Goal: Task Accomplishment & Management: Complete application form

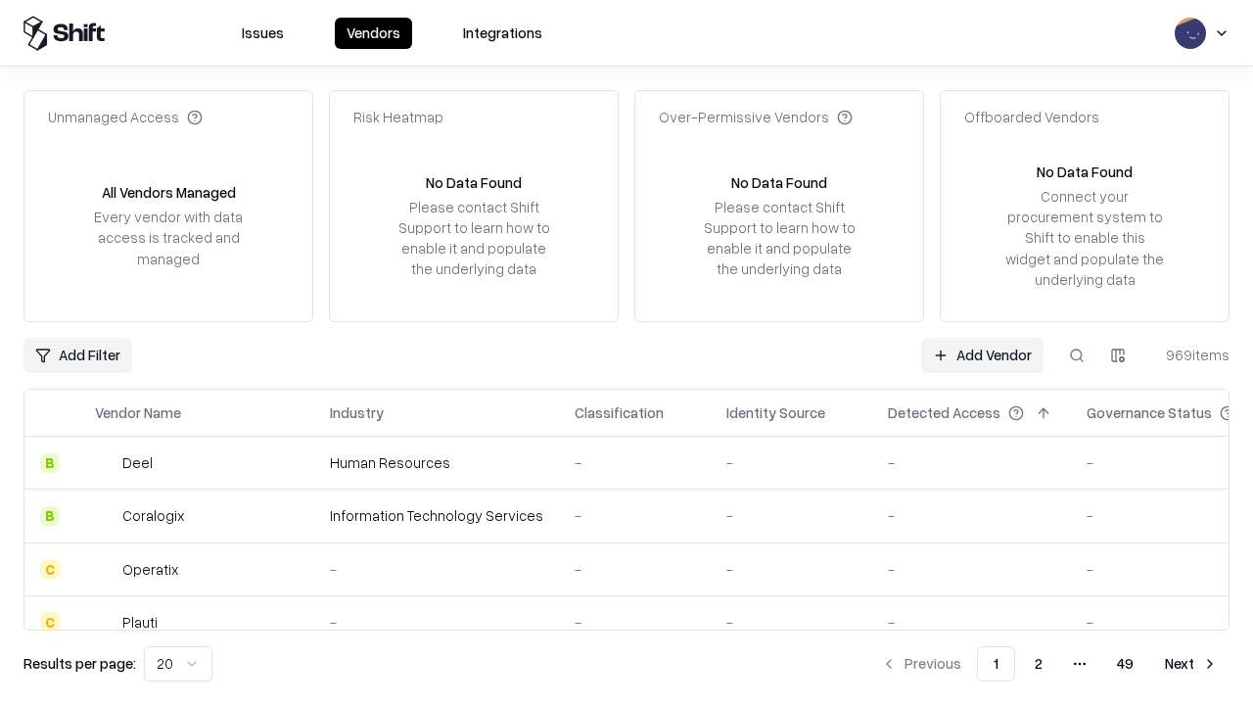
click at [982, 354] on link "Add Vendor" at bounding box center [982, 355] width 122 height 35
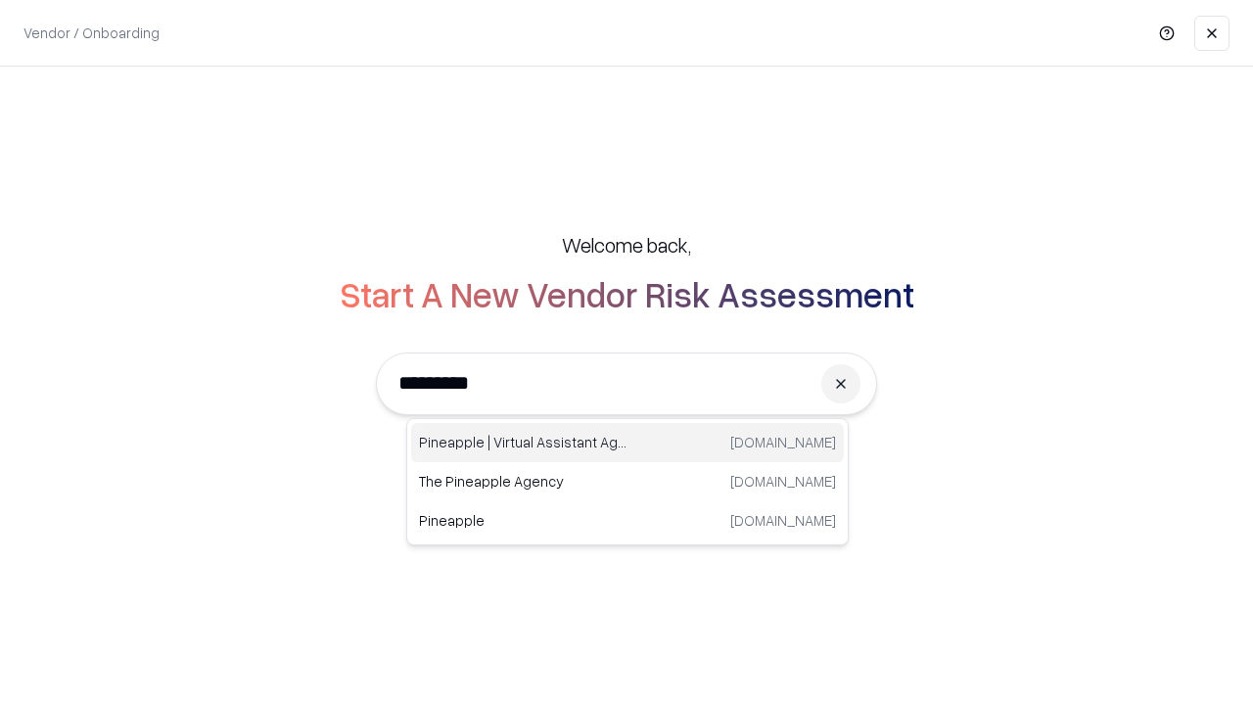
click at [627, 442] on div "Pineapple | Virtual Assistant Agency [DOMAIN_NAME]" at bounding box center [627, 442] width 433 height 39
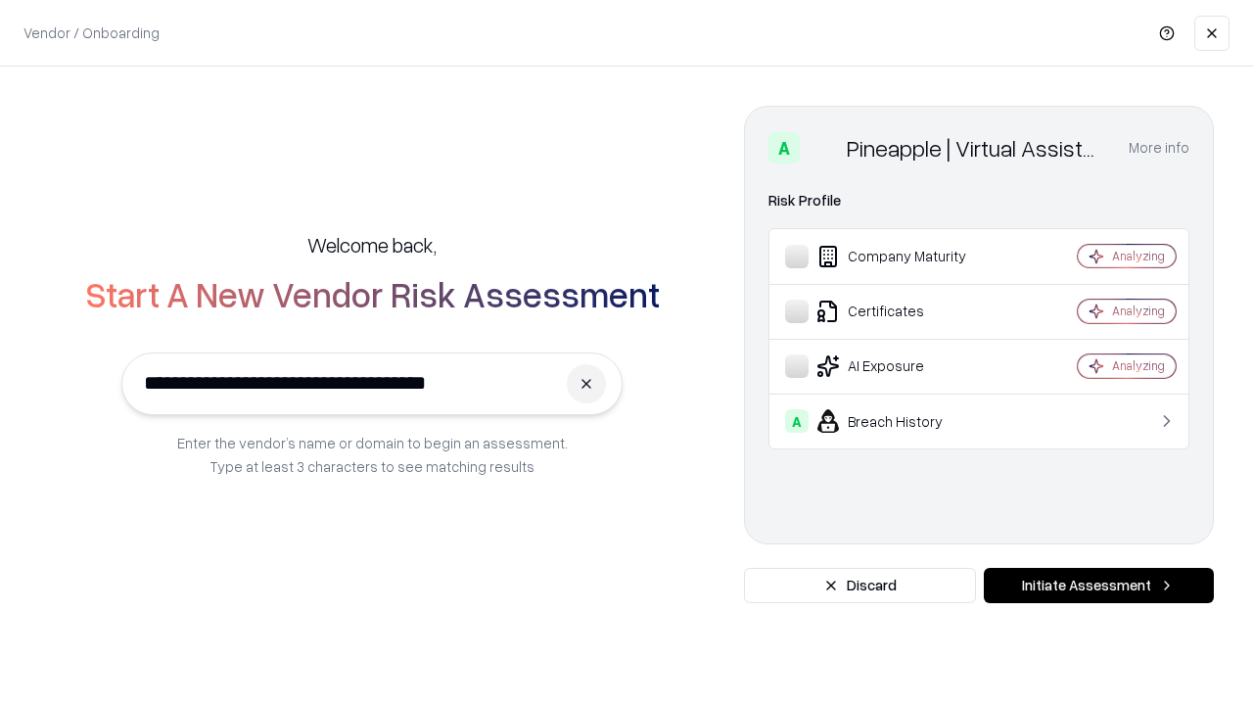
type input "**********"
click at [1098, 585] on button "Initiate Assessment" at bounding box center [1099, 585] width 230 height 35
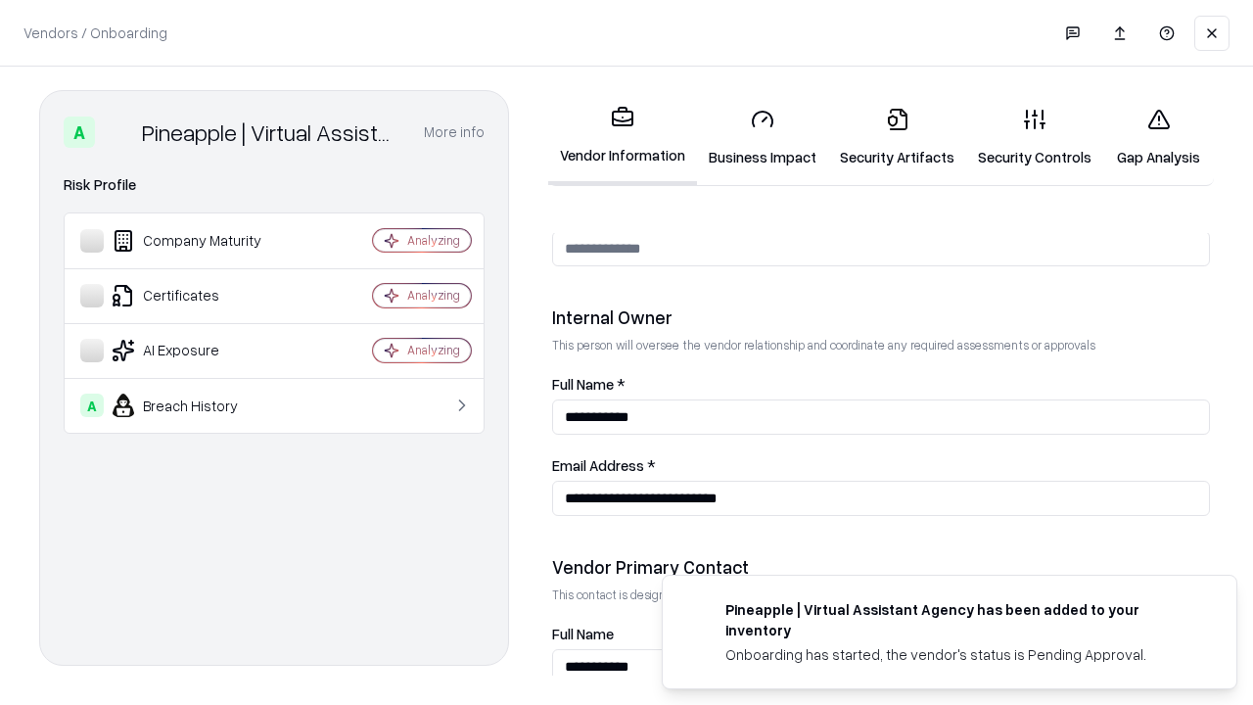
scroll to position [1014, 0]
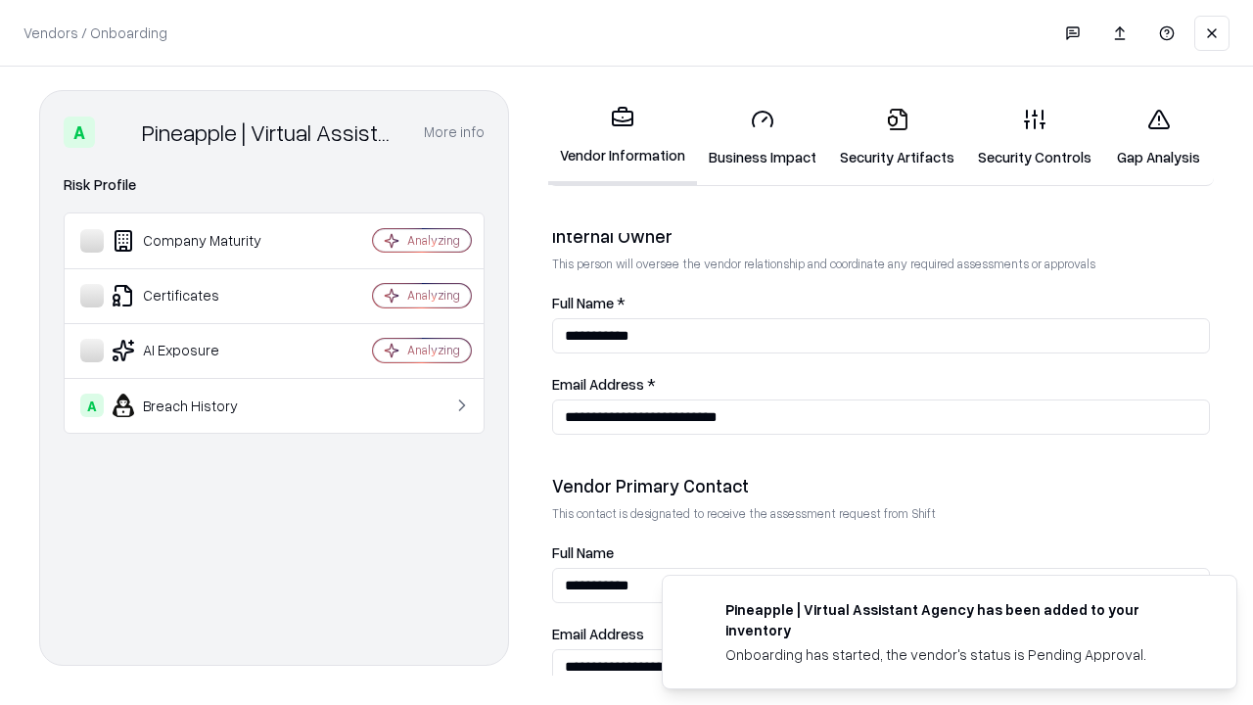
click at [897, 137] on link "Security Artifacts" at bounding box center [897, 137] width 138 height 91
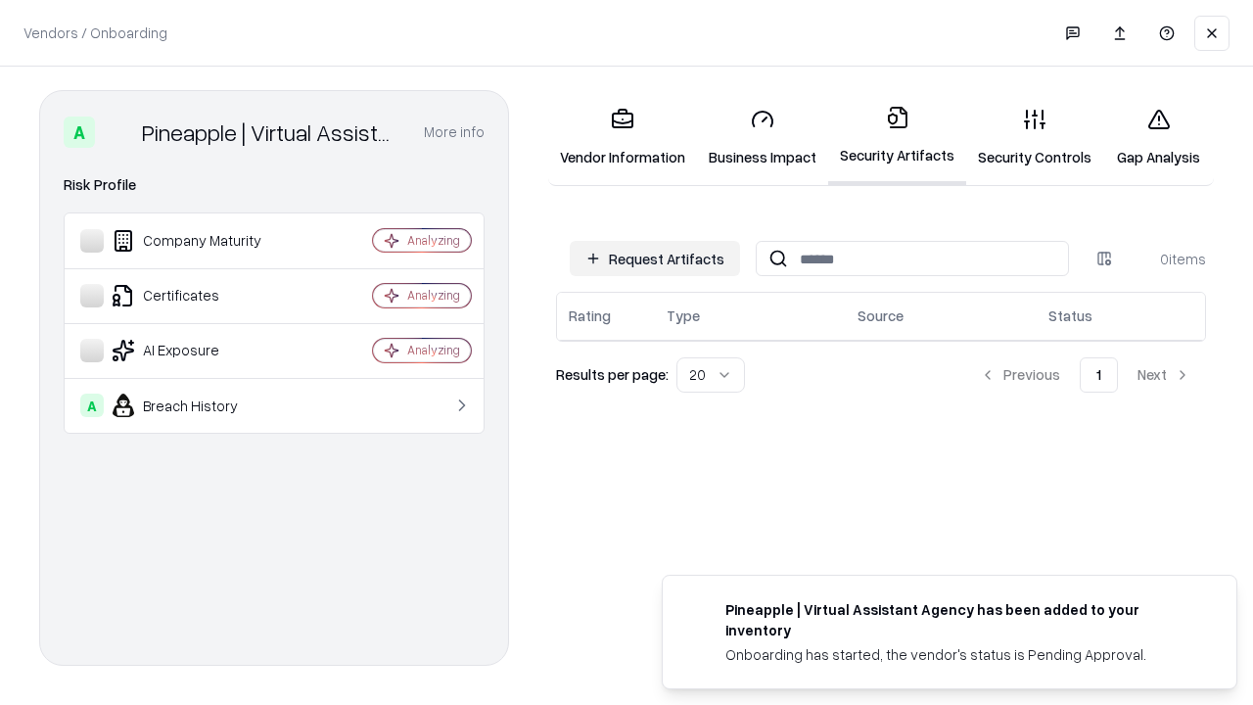
click at [655, 258] on button "Request Artifacts" at bounding box center [655, 258] width 170 height 35
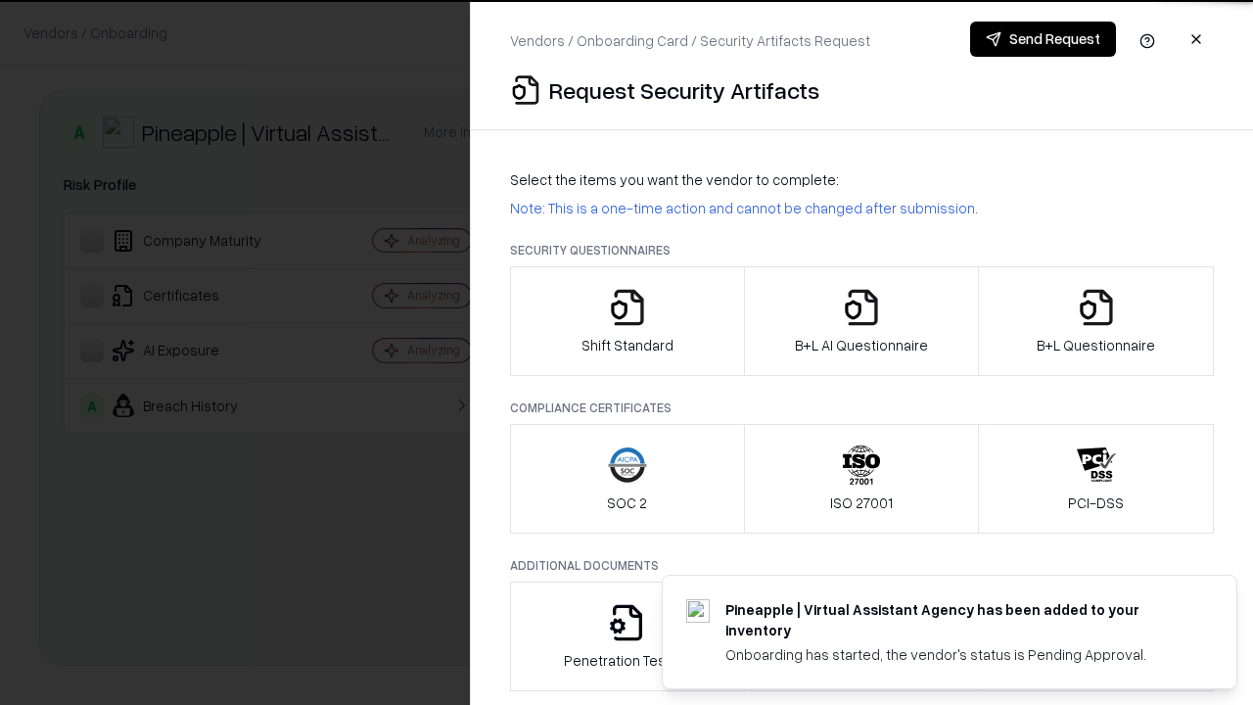
click at [1095, 321] on icon "button" at bounding box center [1096, 307] width 39 height 39
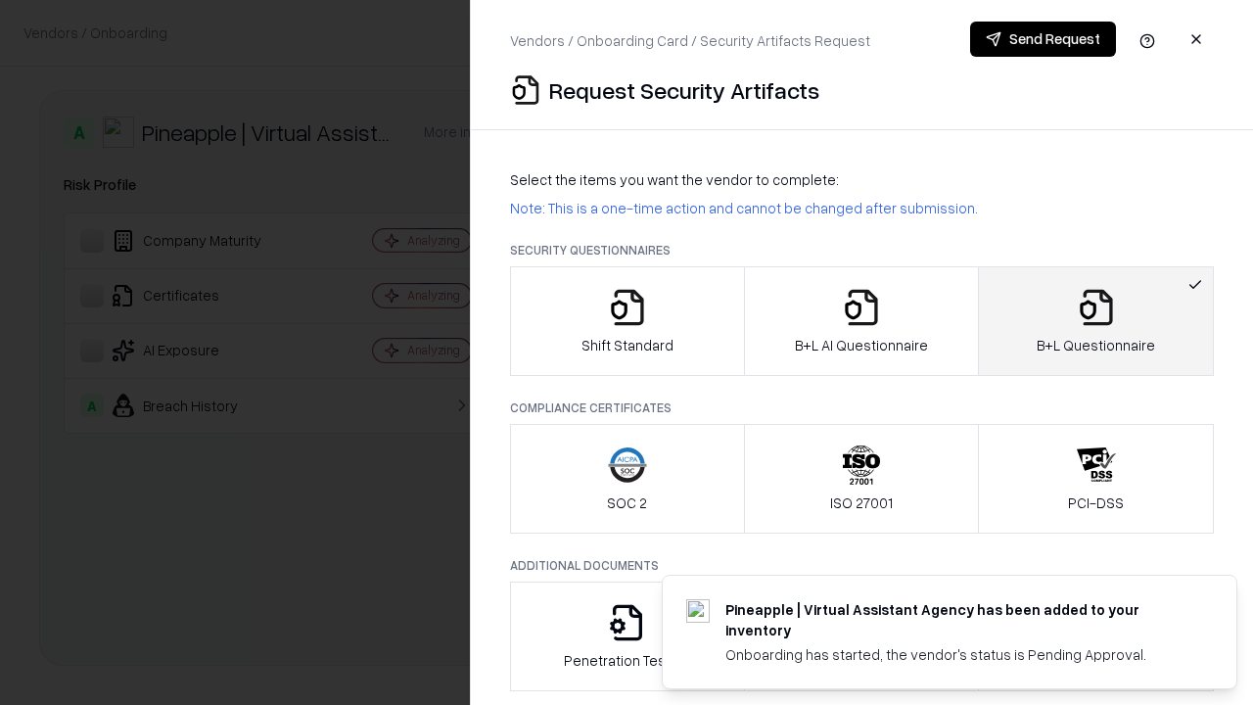
click at [860, 321] on icon "button" at bounding box center [861, 307] width 39 height 39
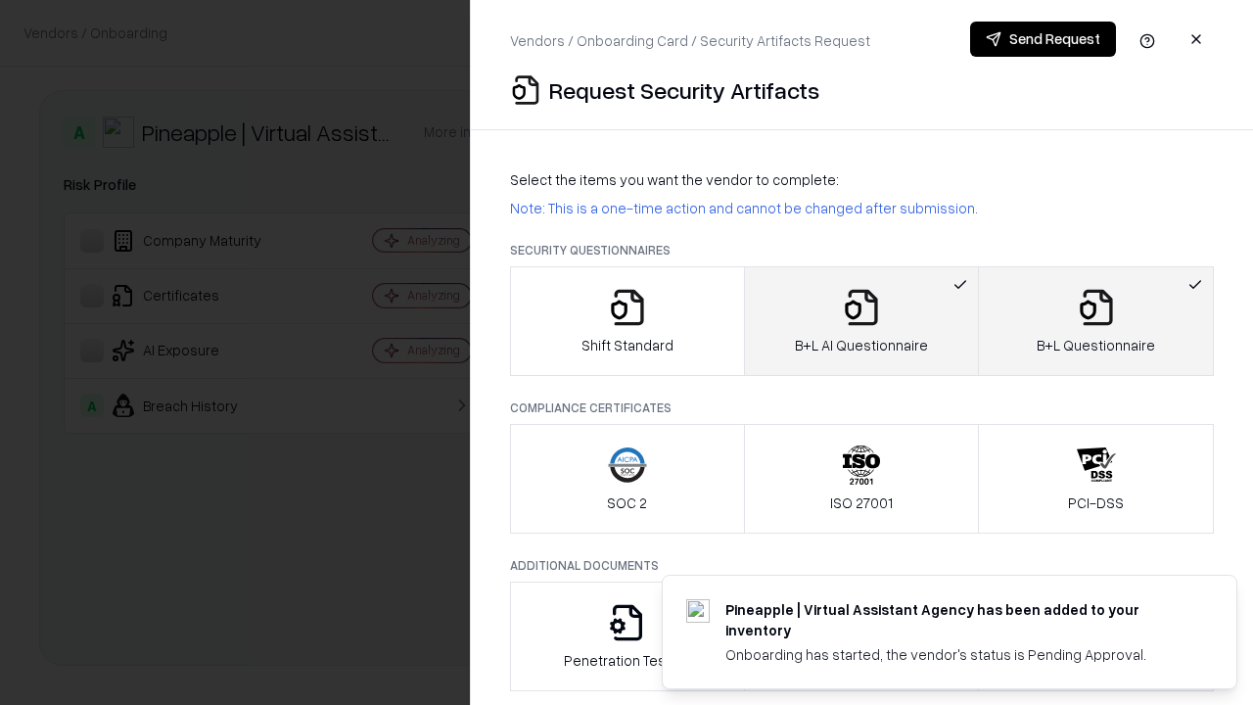
click at [1042, 39] on button "Send Request" at bounding box center [1043, 39] width 146 height 35
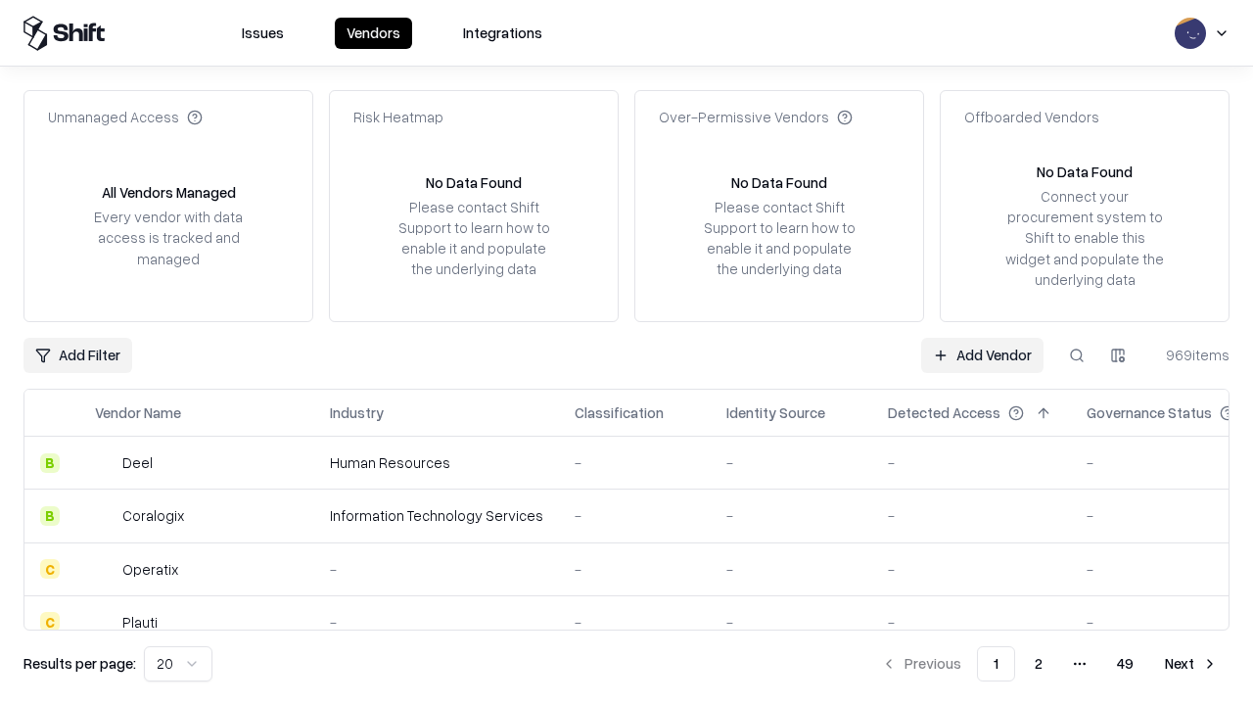
click at [1077, 354] on button at bounding box center [1076, 355] width 35 height 35
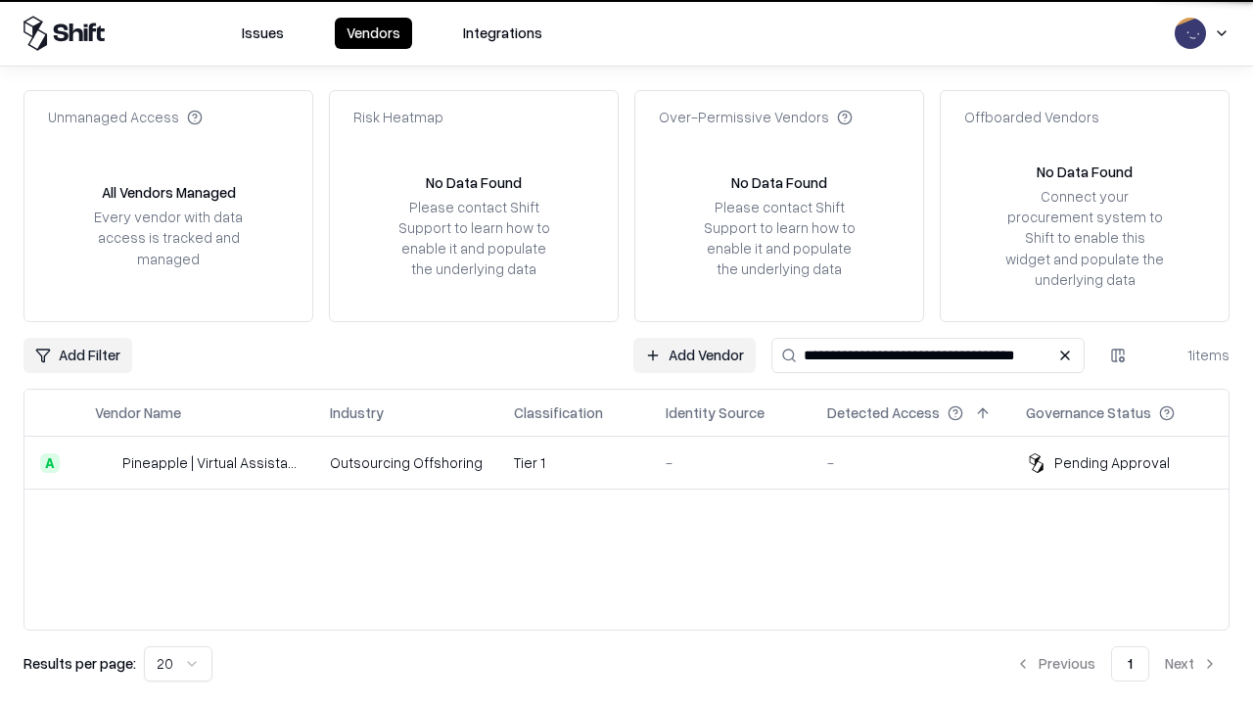
type input "**********"
click at [638, 462] on td "Tier 1" at bounding box center [574, 463] width 152 height 53
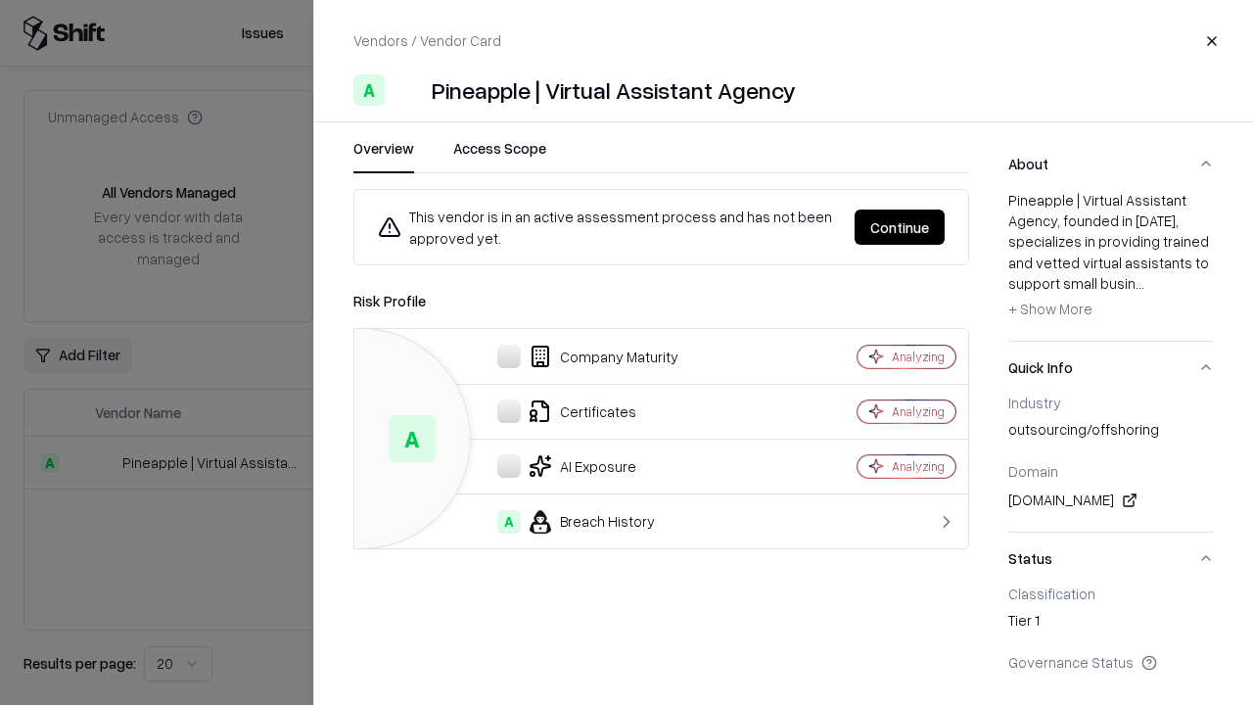
click at [900, 227] on button "Continue" at bounding box center [900, 226] width 90 height 35
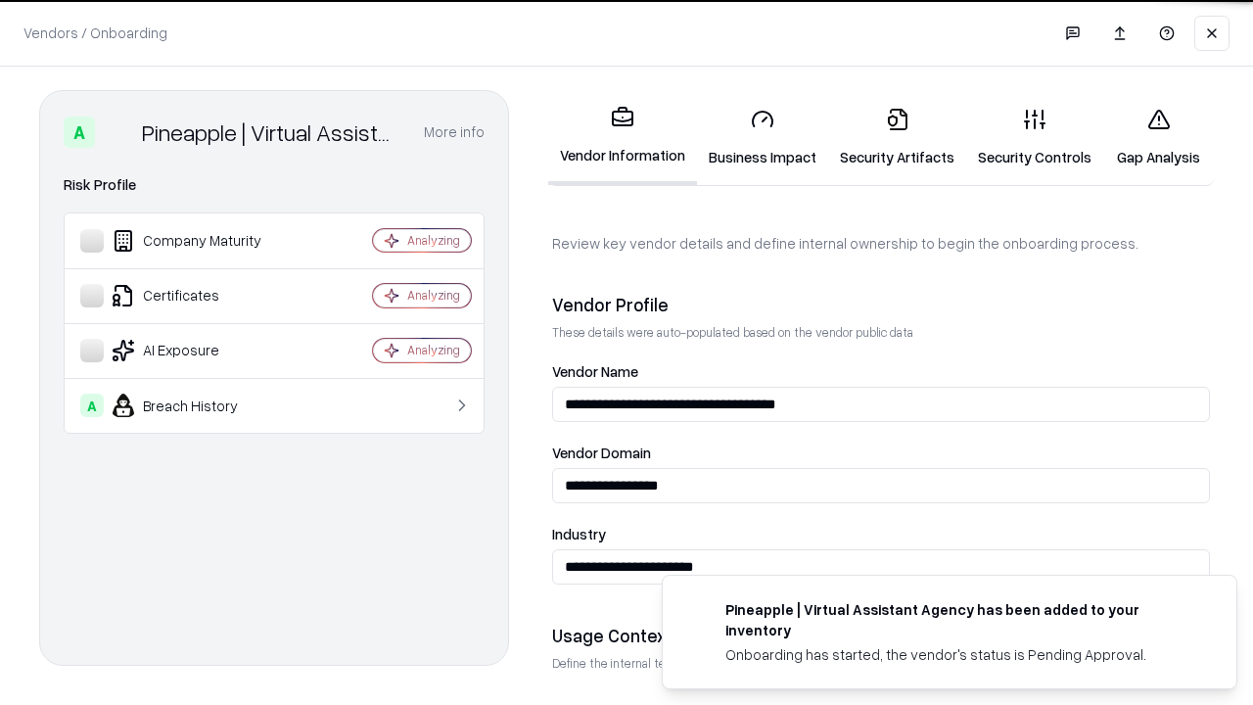
click at [897, 137] on link "Security Artifacts" at bounding box center [897, 137] width 138 height 91
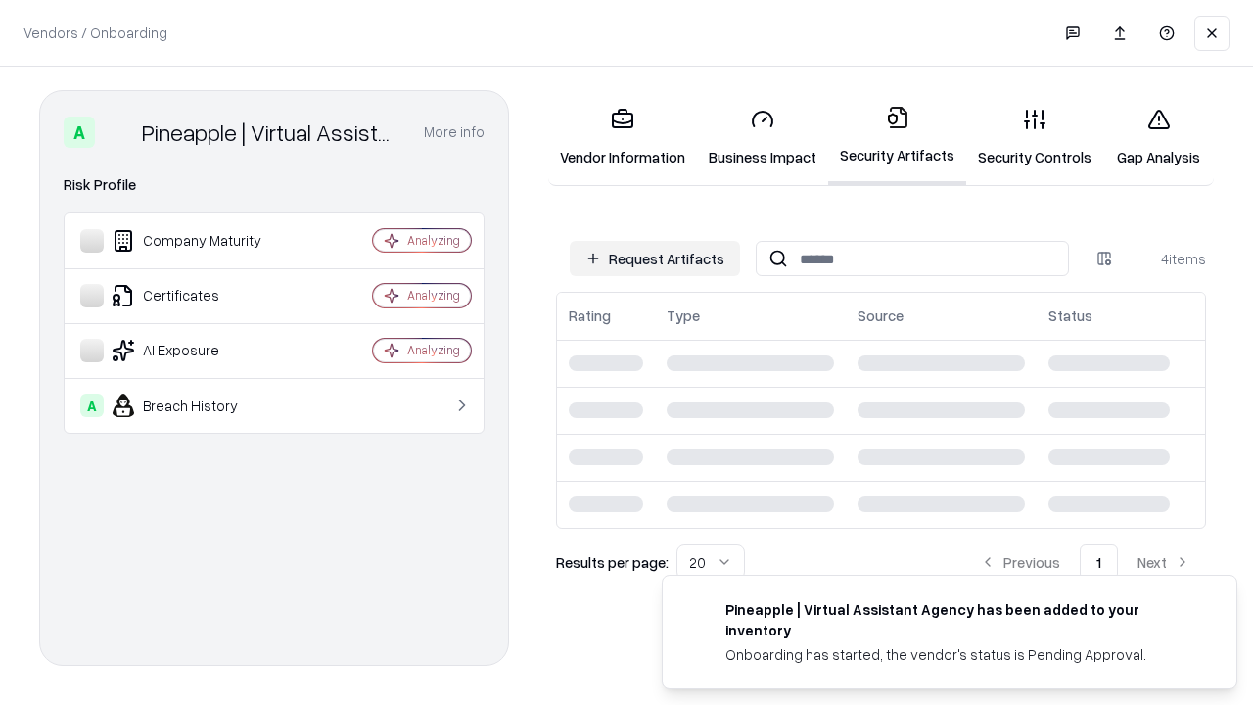
click at [1158, 137] on link "Gap Analysis" at bounding box center [1158, 137] width 111 height 91
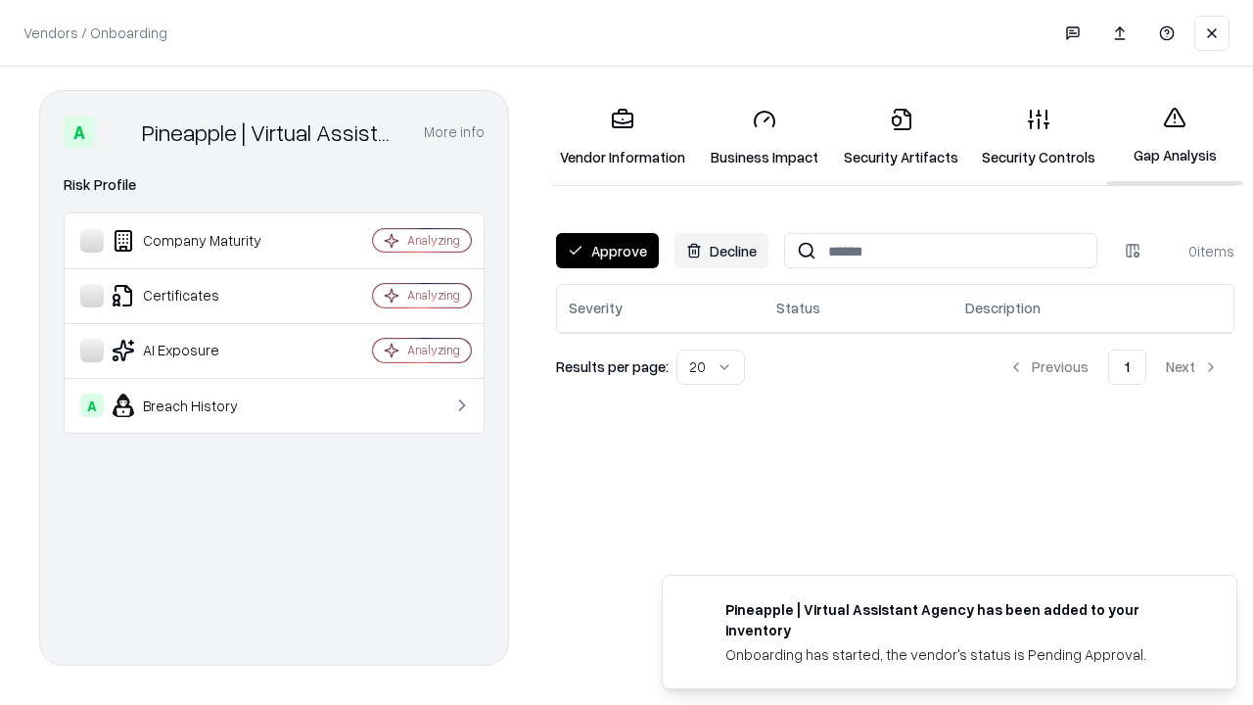
click at [607, 251] on button "Approve" at bounding box center [607, 250] width 103 height 35
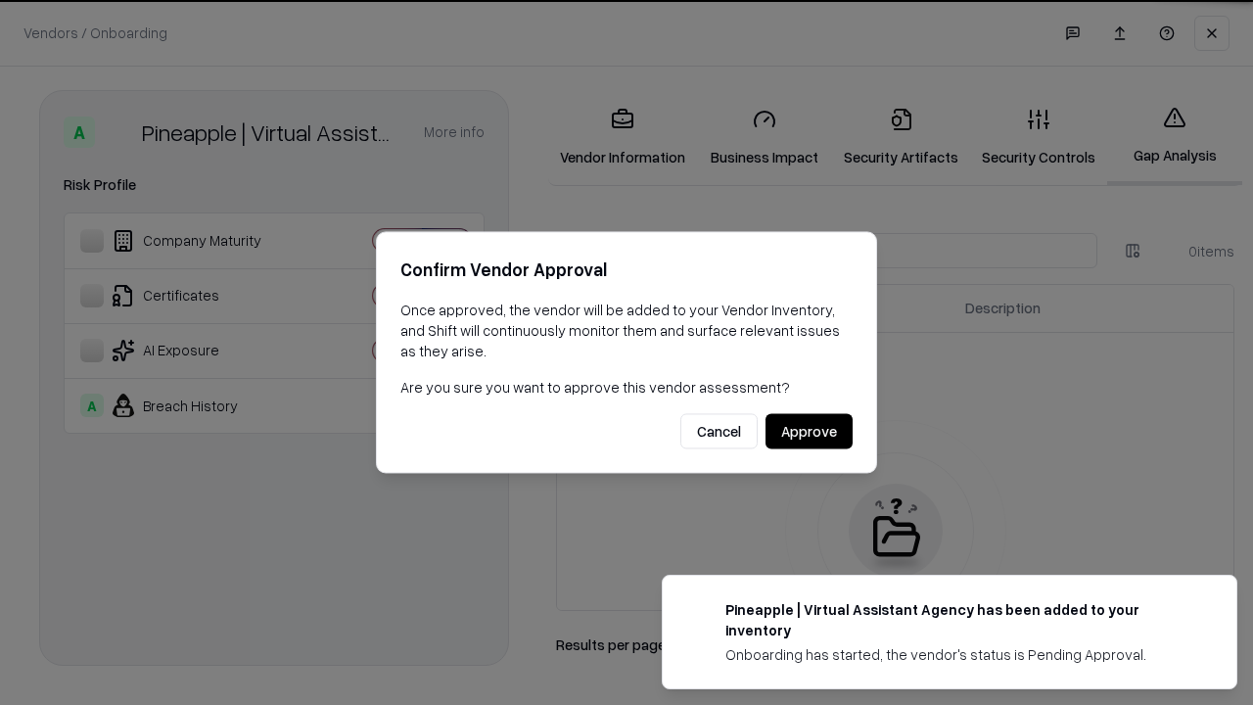
click at [809, 431] on button "Approve" at bounding box center [808, 431] width 87 height 35
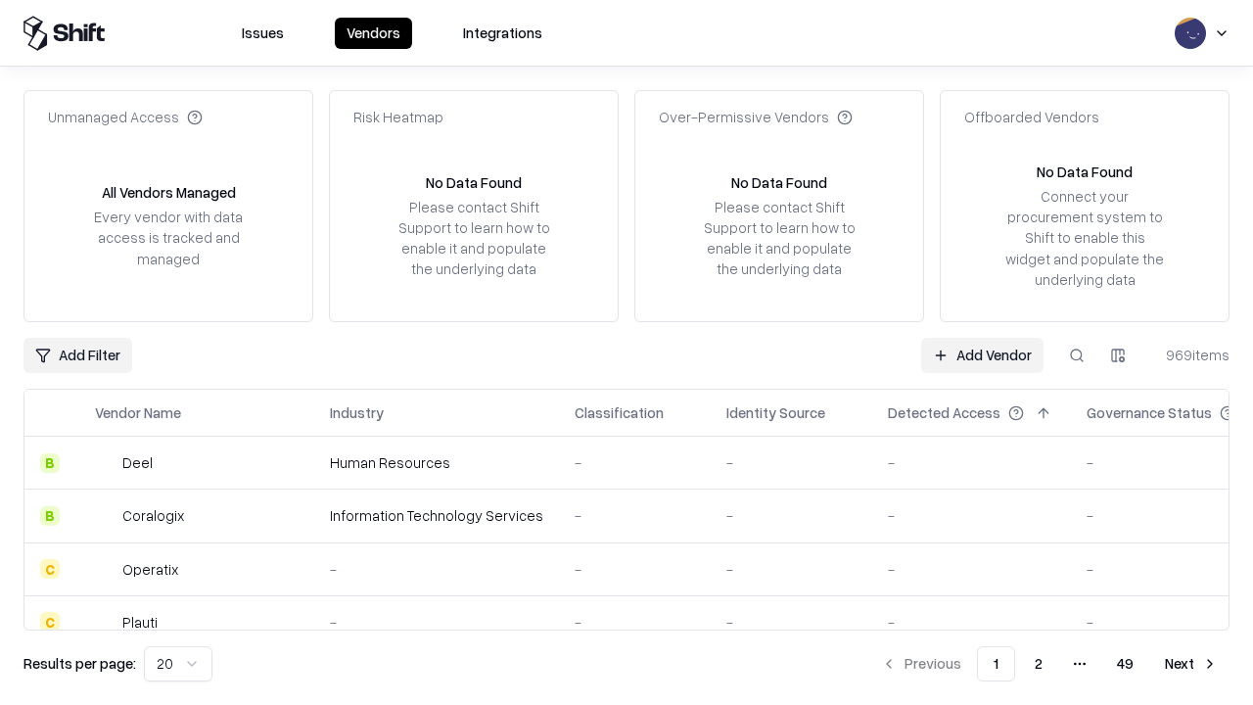
type input "**********"
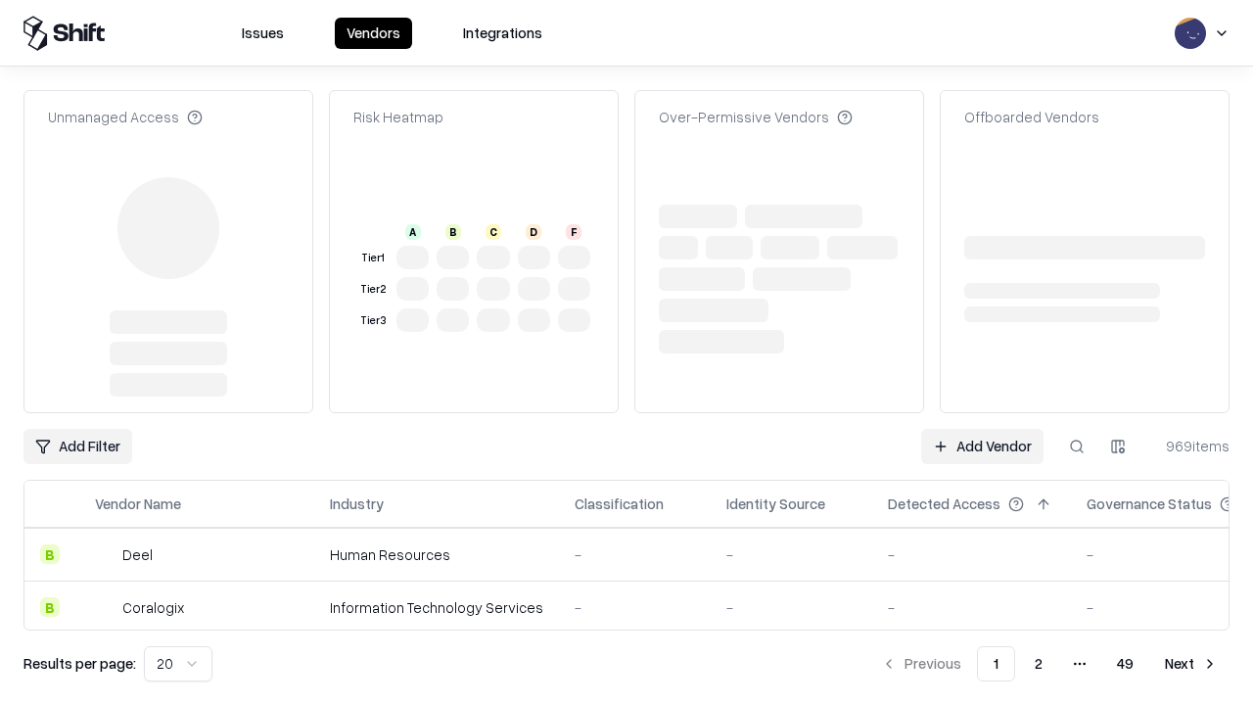
click at [982, 446] on link "Add Vendor" at bounding box center [982, 446] width 122 height 35
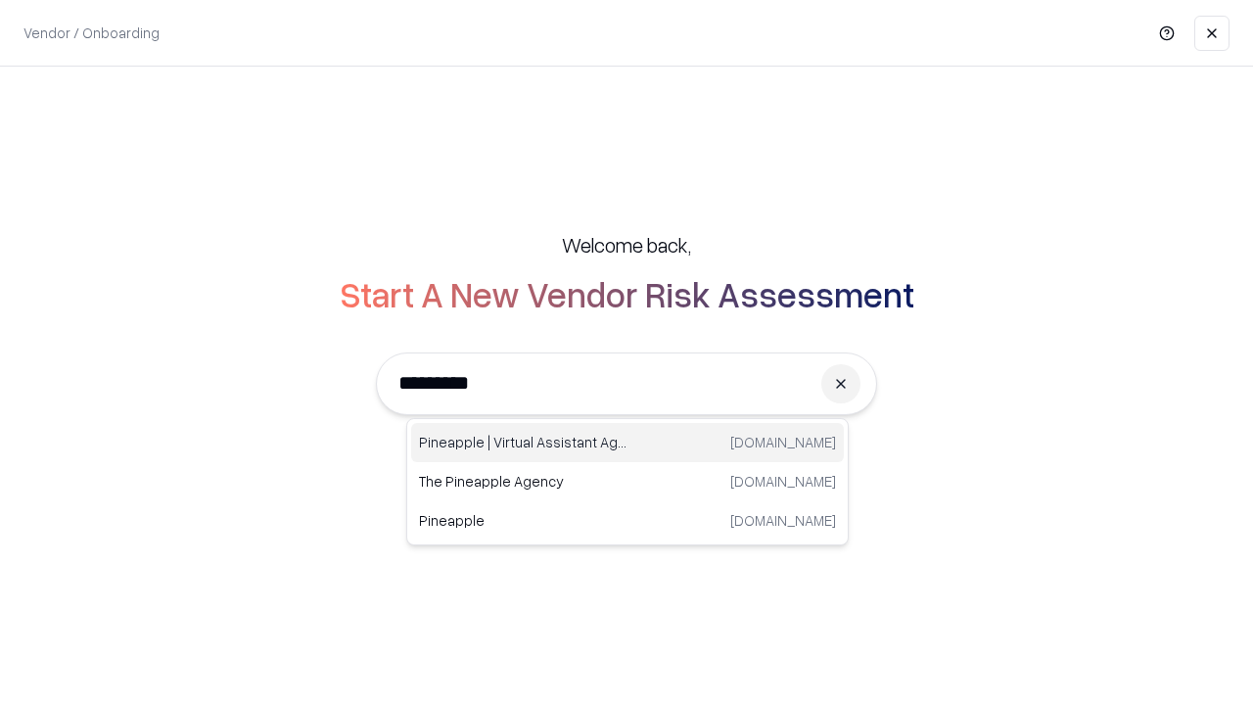
click at [627, 442] on div "Pineapple | Virtual Assistant Agency [DOMAIN_NAME]" at bounding box center [627, 442] width 433 height 39
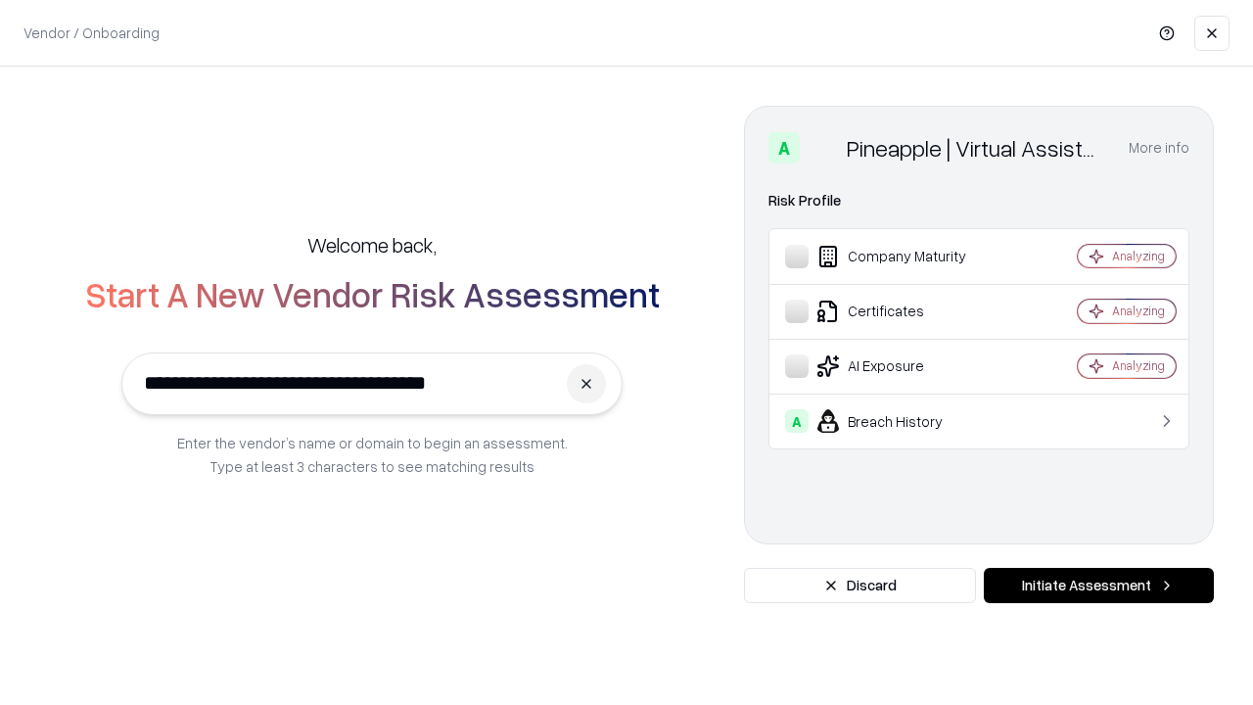
type input "**********"
click at [1098, 585] on button "Initiate Assessment" at bounding box center [1099, 585] width 230 height 35
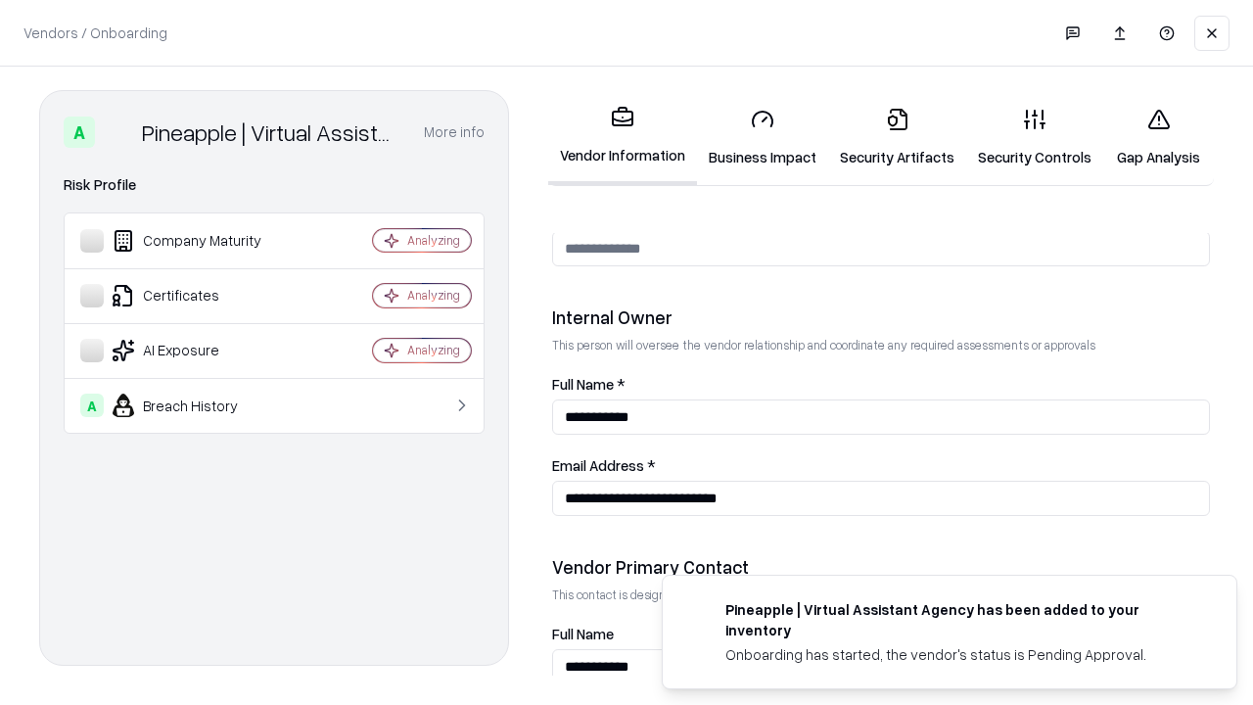
scroll to position [1014, 0]
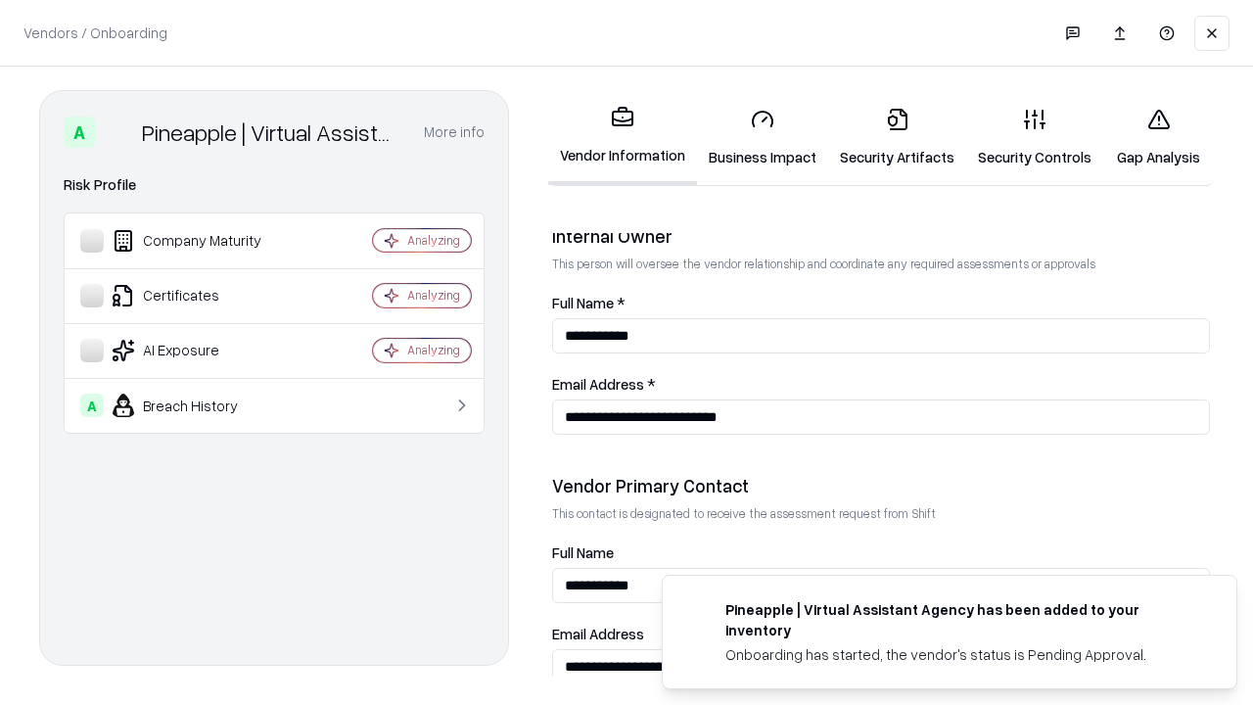
click at [1158, 137] on link "Gap Analysis" at bounding box center [1158, 137] width 111 height 91
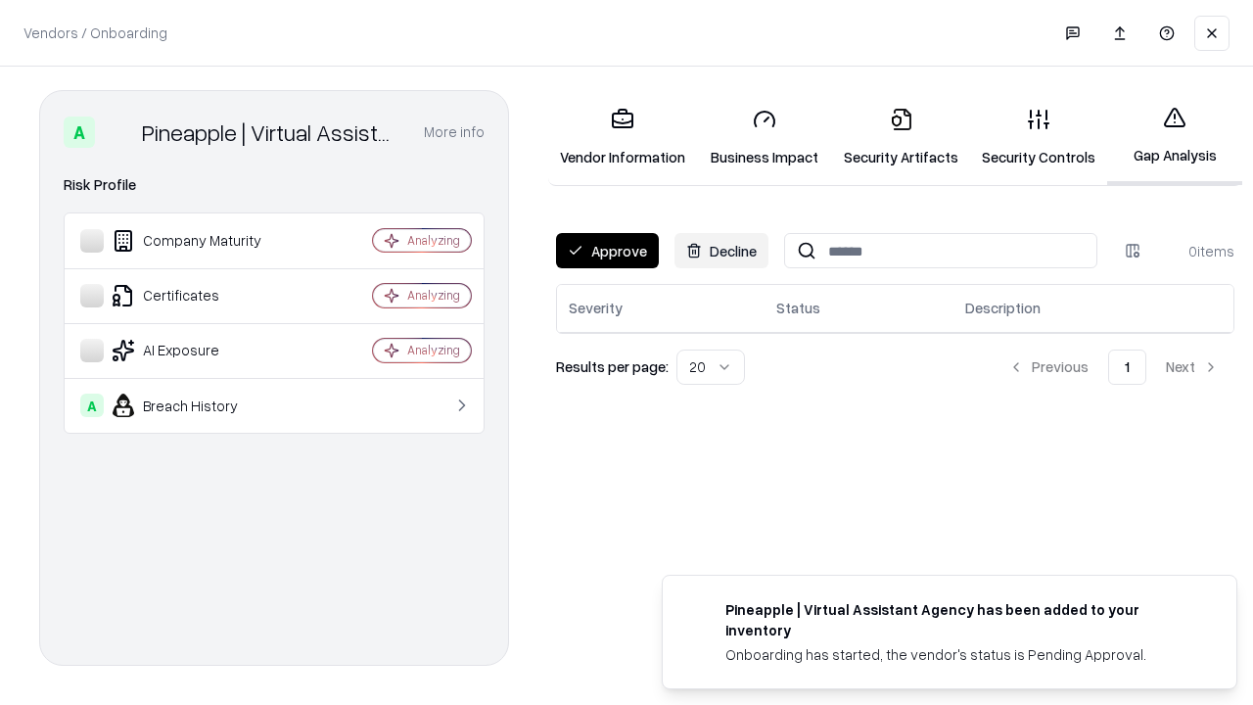
click at [607, 251] on button "Approve" at bounding box center [607, 250] width 103 height 35
